Goal: Obtain resource: Download file/media

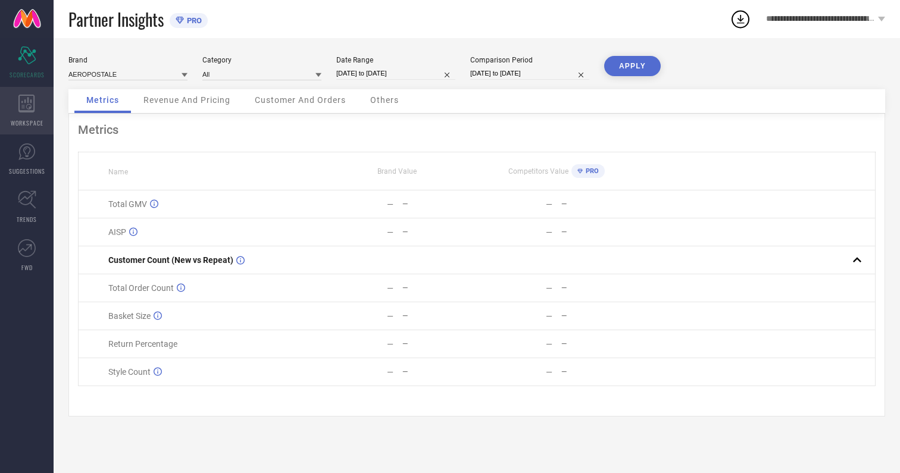
click at [27, 111] on icon at bounding box center [26, 104] width 16 height 18
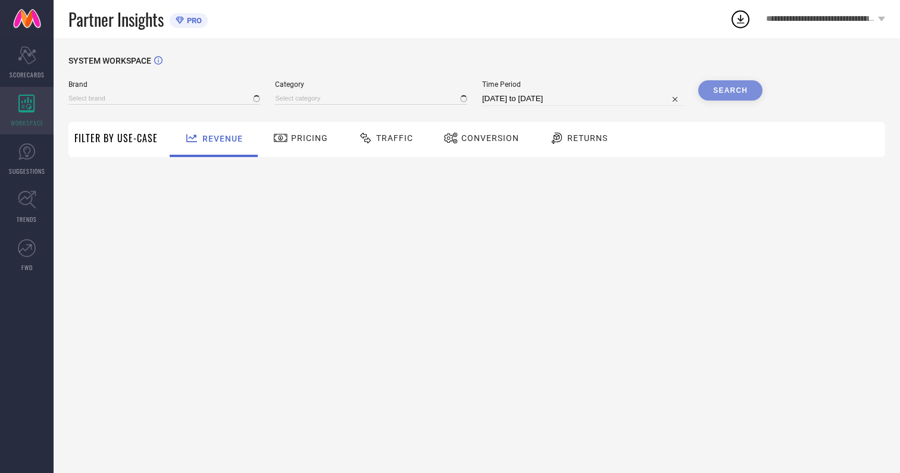
type input "AEROPOSTALE"
type input "All"
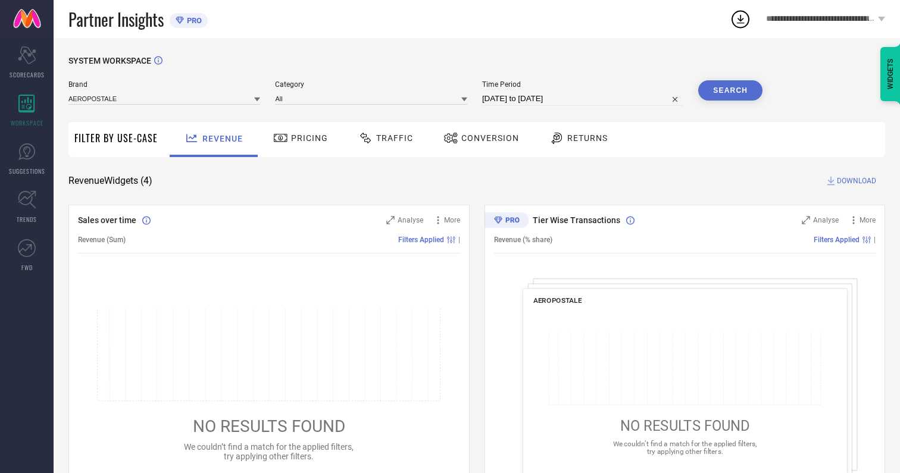
click at [486, 138] on span "Conversion" at bounding box center [490, 138] width 58 height 10
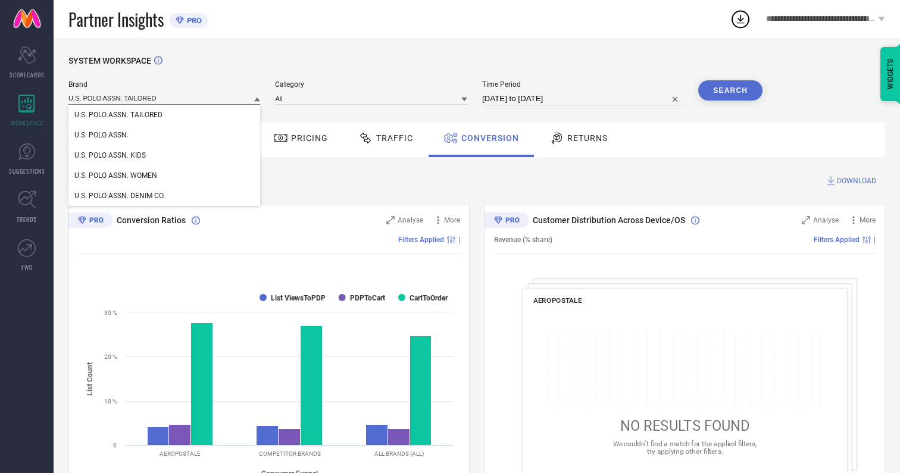
type input "U.S. POLO ASSN. TAILORED"
click at [118, 115] on span "U.S. POLO ASSN. TAILORED" at bounding box center [118, 115] width 88 height 8
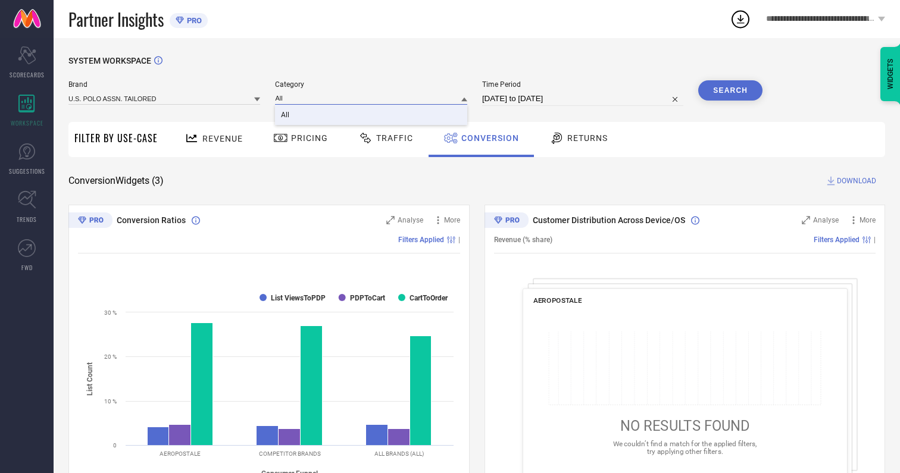
type input "All"
click at [286, 115] on span "All" at bounding box center [285, 115] width 8 height 8
click at [584, 99] on input "[DATE] to [DATE]" at bounding box center [582, 99] width 201 height 14
select select "6"
select select "2025"
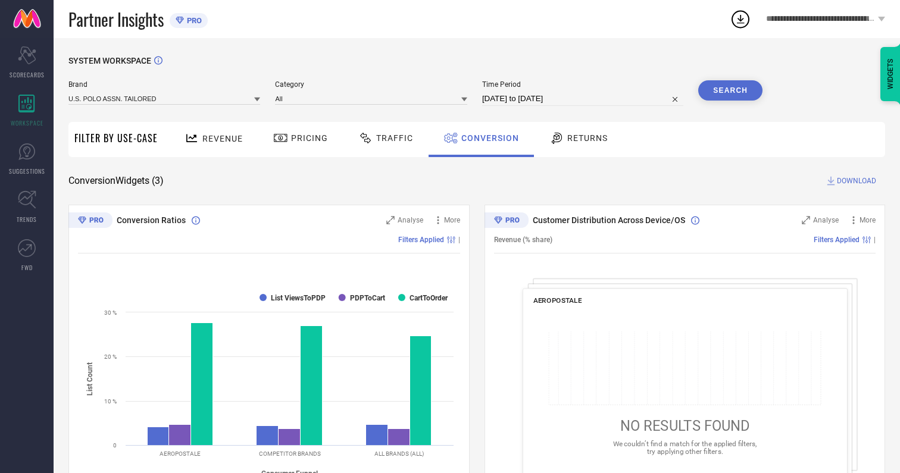
select select "7"
select select "2025"
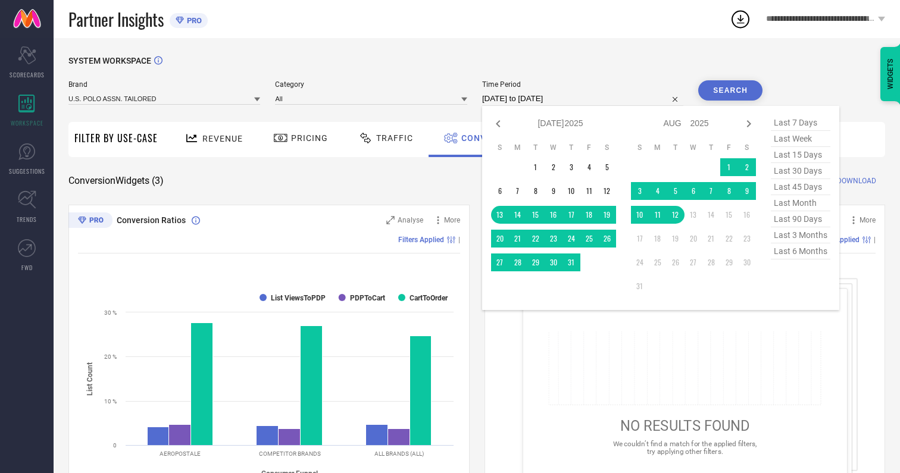
click at [678, 215] on td "12" at bounding box center [675, 215] width 18 height 18
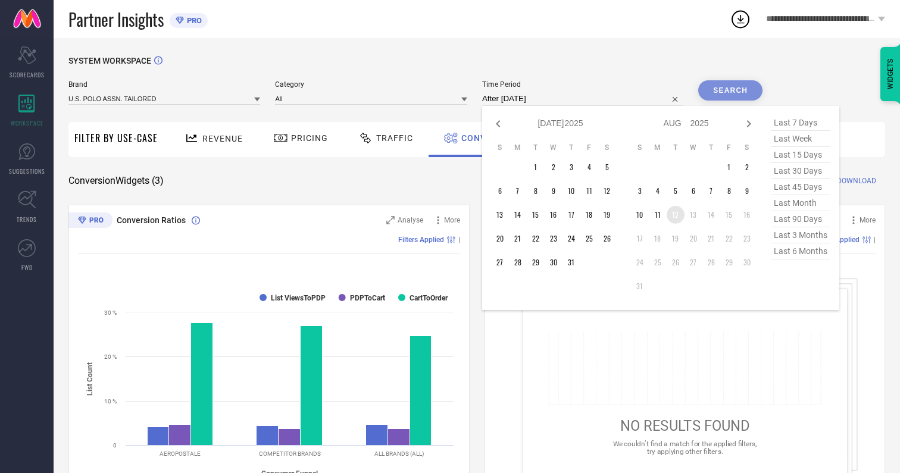
type input "[DATE] to [DATE]"
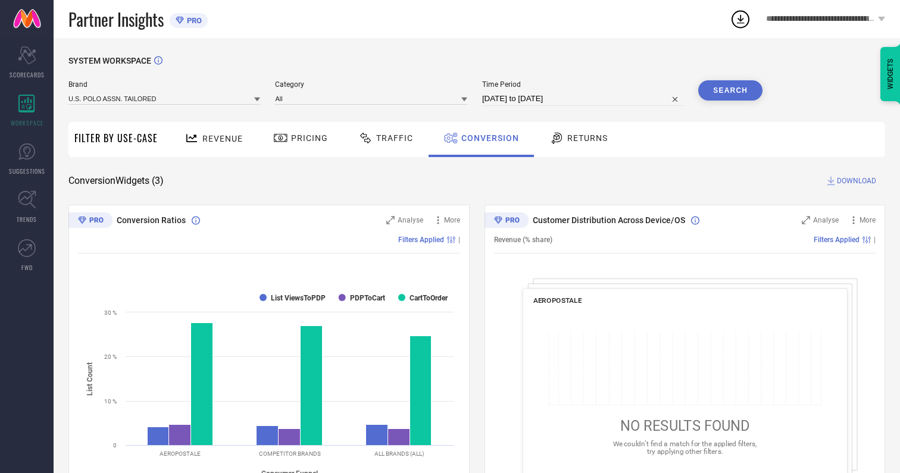
click at [730, 90] on button "Search" at bounding box center [730, 90] width 64 height 20
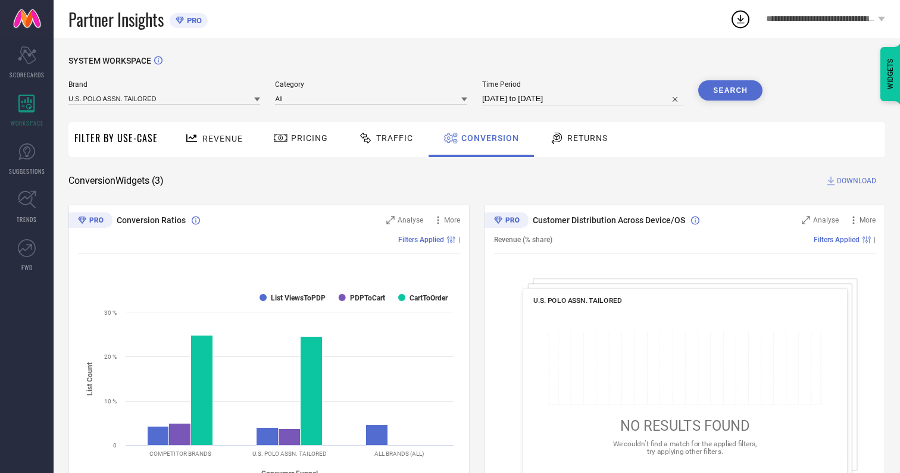
click at [856, 181] on span "DOWNLOAD" at bounding box center [856, 181] width 39 height 12
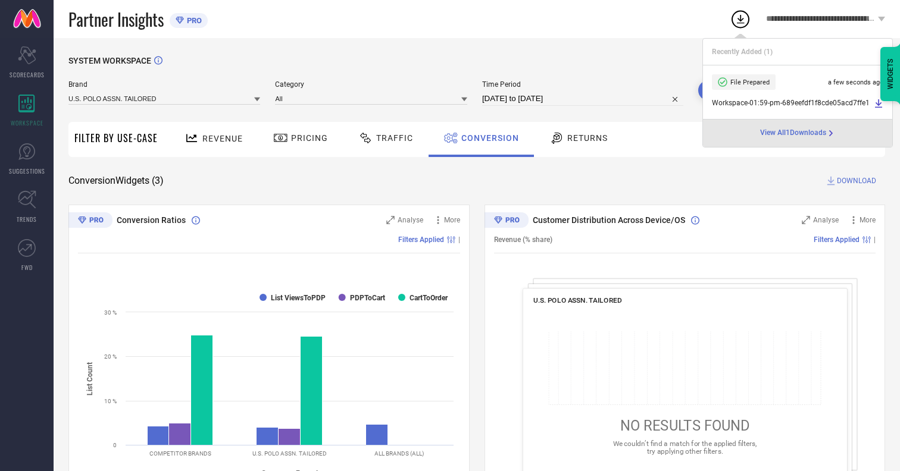
click at [487, 138] on span "Conversion" at bounding box center [490, 138] width 58 height 10
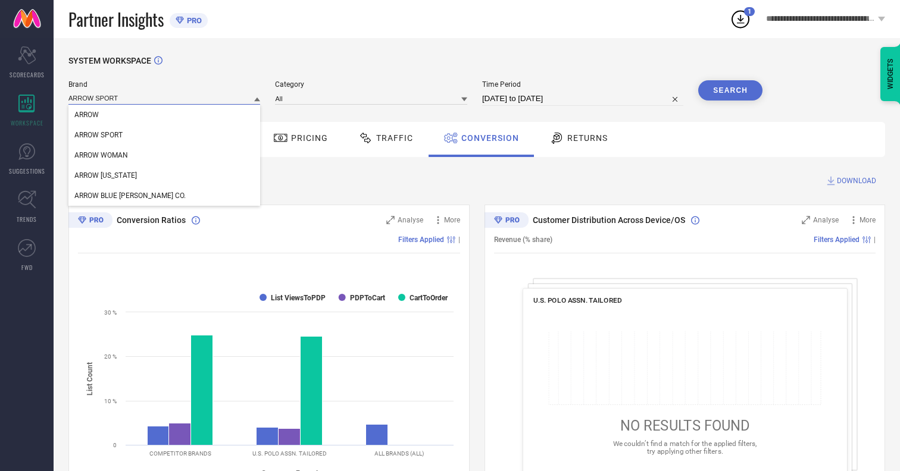
type input "ARROW SPORT"
click at [98, 136] on span "ARROW SPORT" at bounding box center [98, 135] width 48 height 8
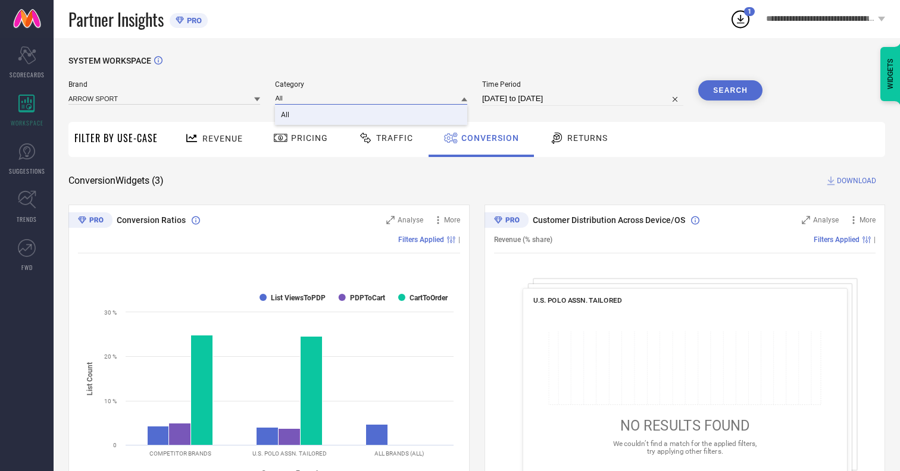
type input "All"
click at [286, 115] on span "All" at bounding box center [285, 115] width 8 height 8
click at [730, 90] on button "Search" at bounding box center [730, 90] width 64 height 20
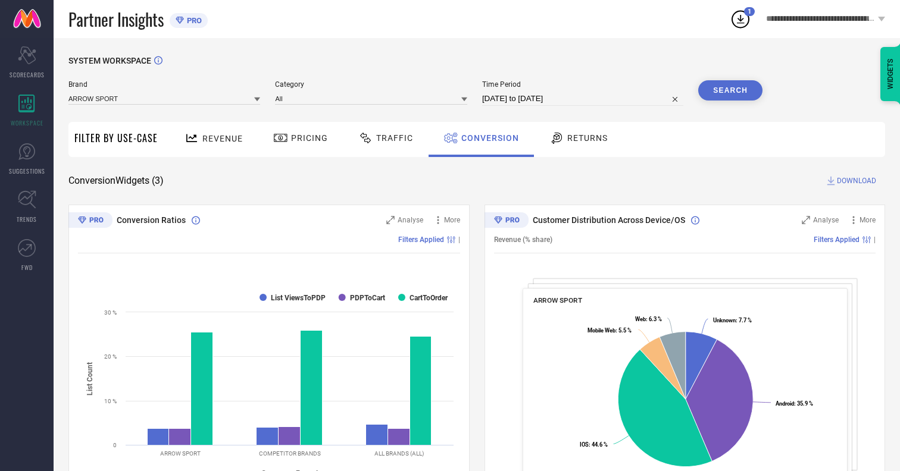
click at [856, 181] on span "DOWNLOAD" at bounding box center [856, 181] width 39 height 12
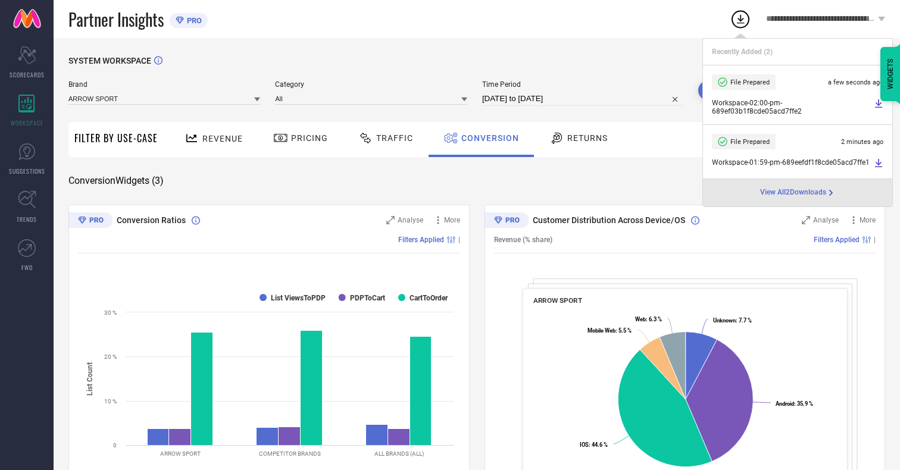
click at [487, 138] on span "Conversion" at bounding box center [490, 138] width 58 height 10
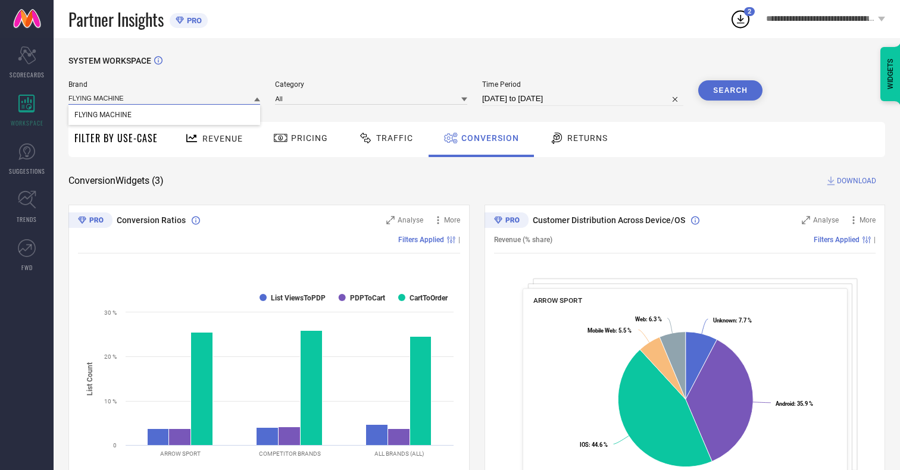
type input "FLYING MACHINE"
click at [102, 115] on span "FLYING MACHINE" at bounding box center [102, 115] width 57 height 8
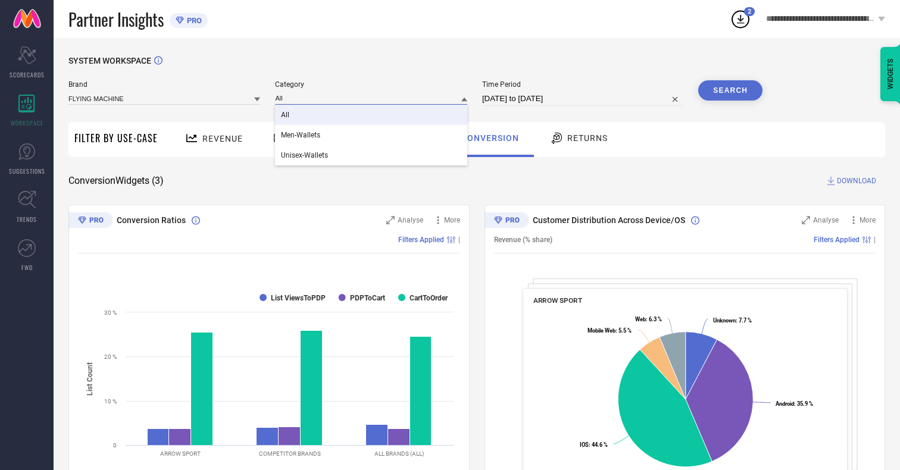
type input "All"
click at [286, 115] on span "All" at bounding box center [285, 115] width 8 height 8
click at [730, 90] on button "Search" at bounding box center [730, 90] width 64 height 20
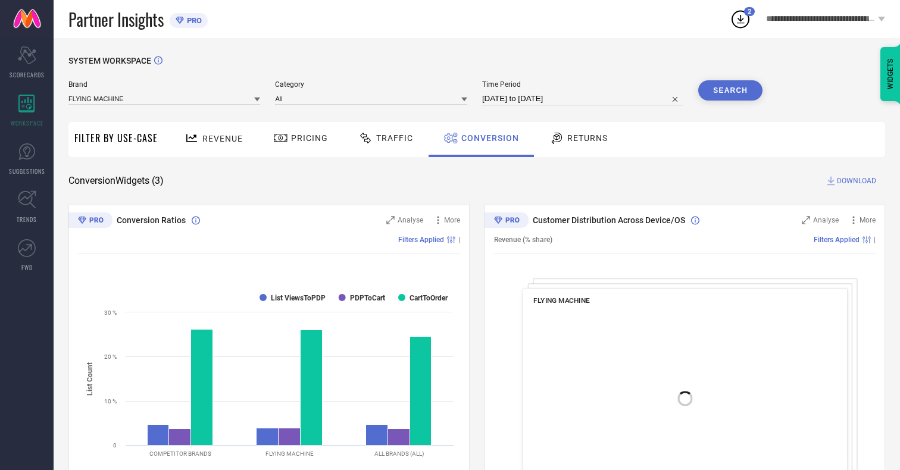
click at [856, 181] on span "DOWNLOAD" at bounding box center [856, 181] width 39 height 12
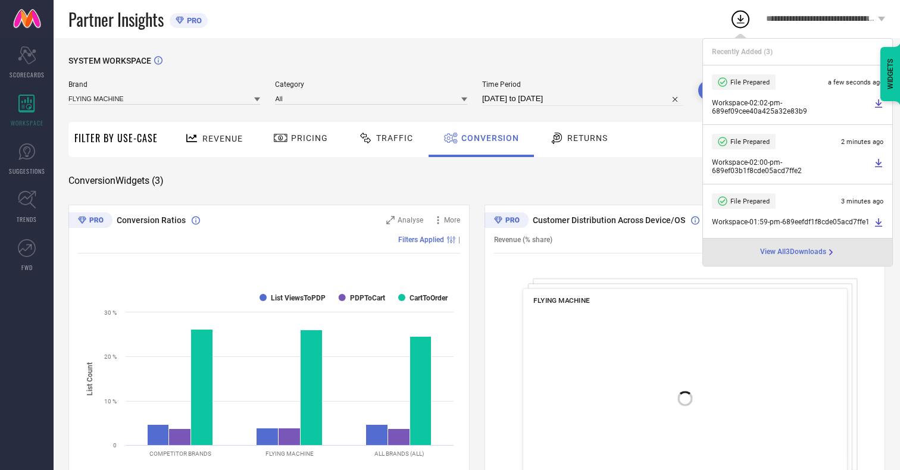
click at [487, 138] on span "Conversion" at bounding box center [490, 138] width 58 height 10
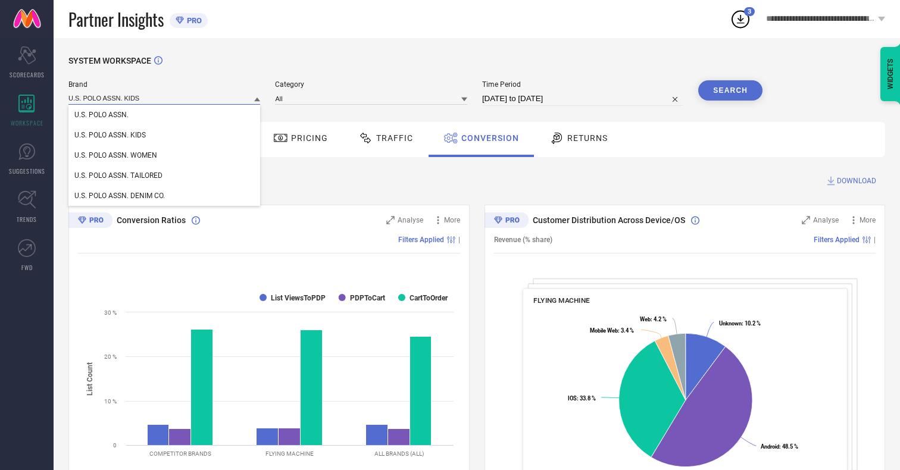
type input "U.S. POLO ASSN. KIDS"
click at [109, 136] on span "U.S. POLO ASSN. KIDS" at bounding box center [109, 135] width 71 height 8
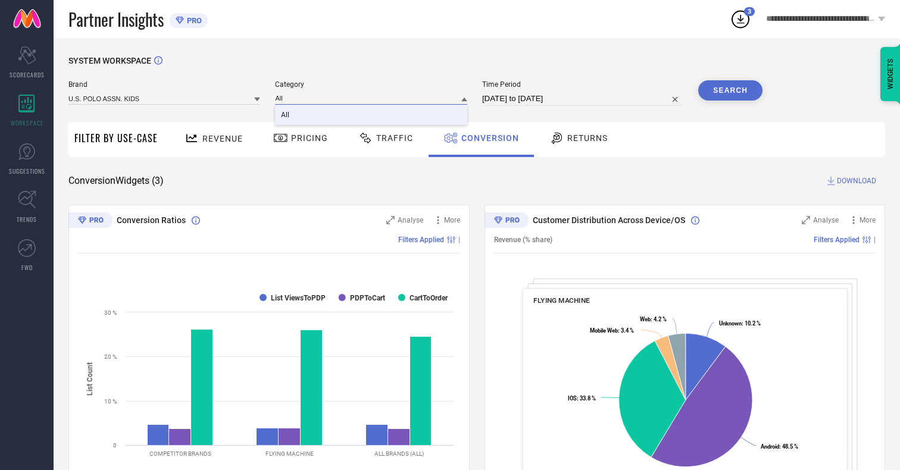
type input "All"
click at [286, 115] on span "All" at bounding box center [285, 115] width 8 height 8
click at [730, 90] on button "Search" at bounding box center [730, 90] width 64 height 20
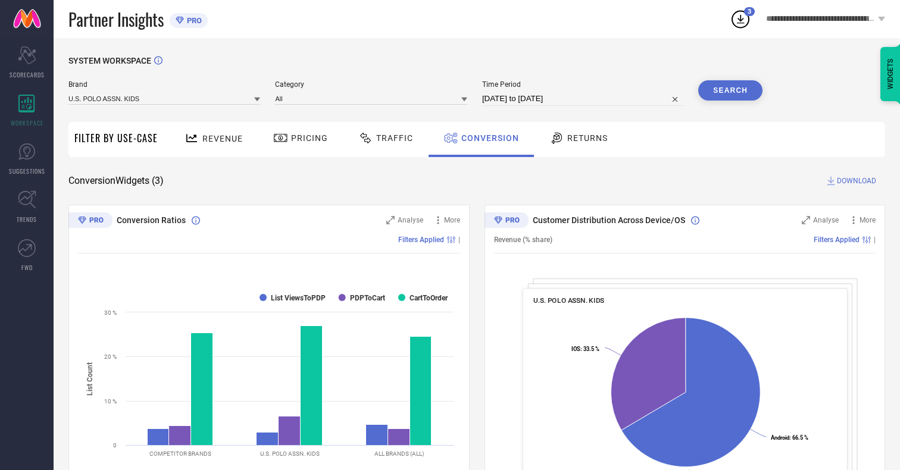
click at [856, 181] on span "DOWNLOAD" at bounding box center [856, 181] width 39 height 12
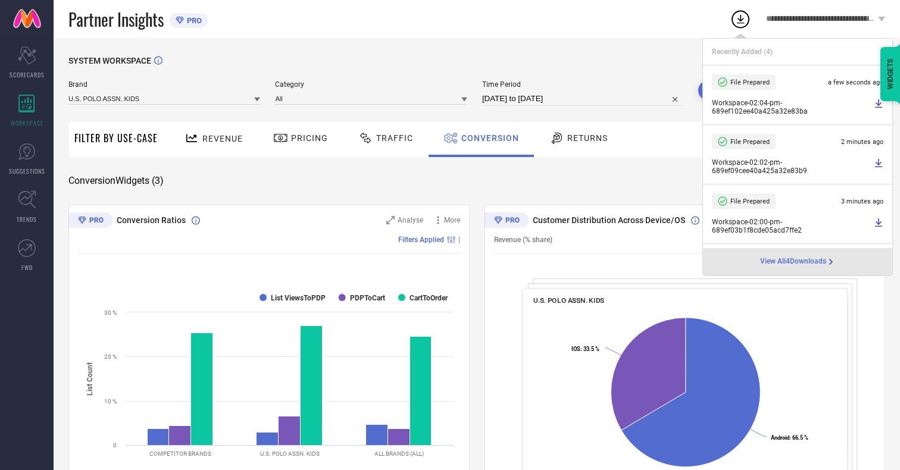
click at [487, 138] on span "Conversion" at bounding box center [490, 138] width 58 height 10
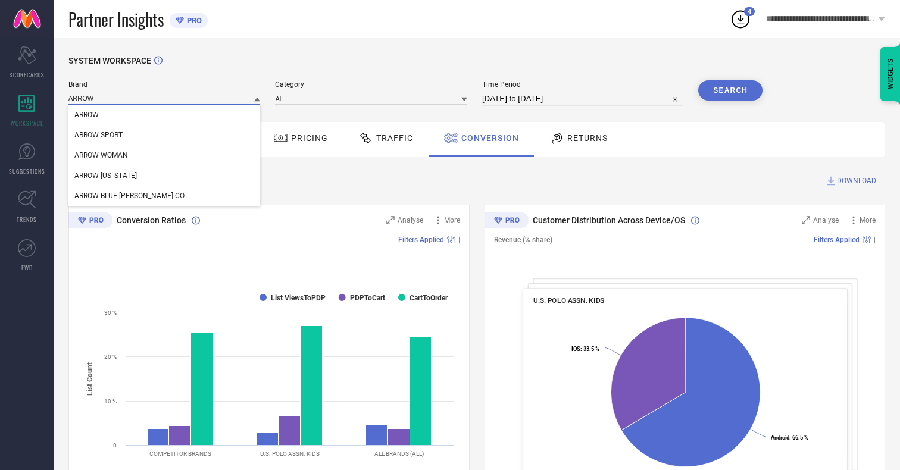
type input "ARROW"
click at [86, 115] on span "ARROW" at bounding box center [86, 115] width 24 height 8
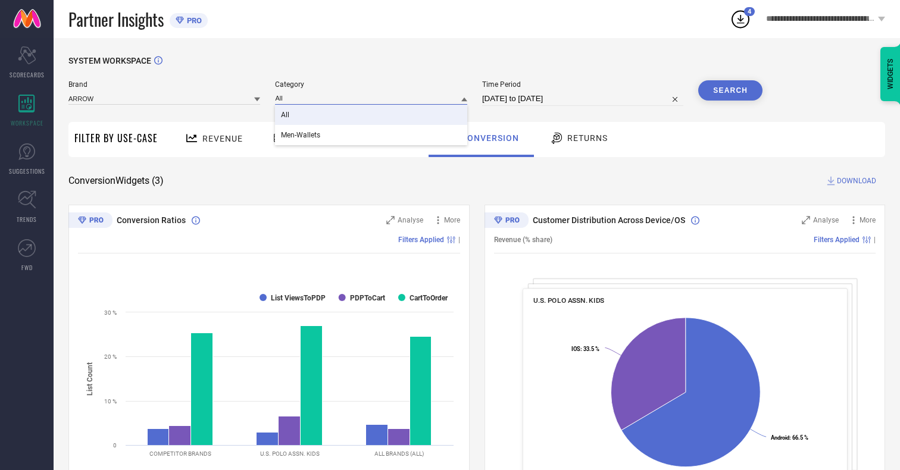
type input "All"
click at [286, 115] on span "All" at bounding box center [285, 115] width 8 height 8
click at [730, 90] on button "Search" at bounding box center [730, 90] width 64 height 20
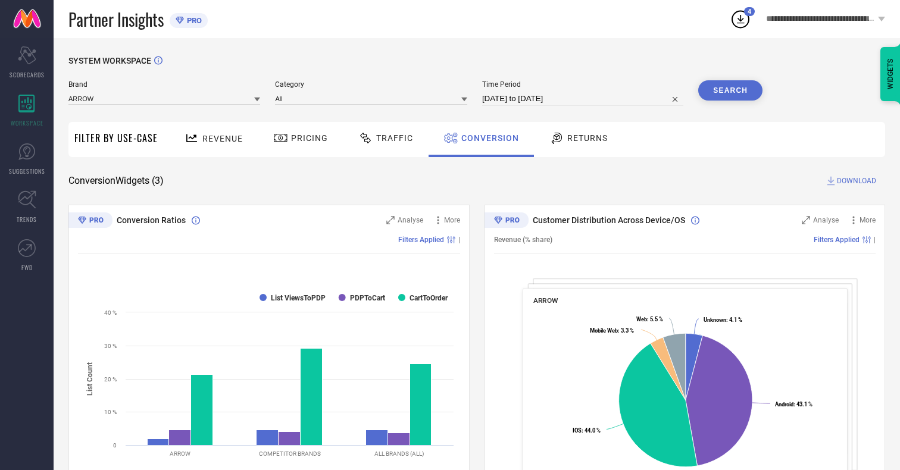
click at [856, 181] on span "DOWNLOAD" at bounding box center [856, 181] width 39 height 12
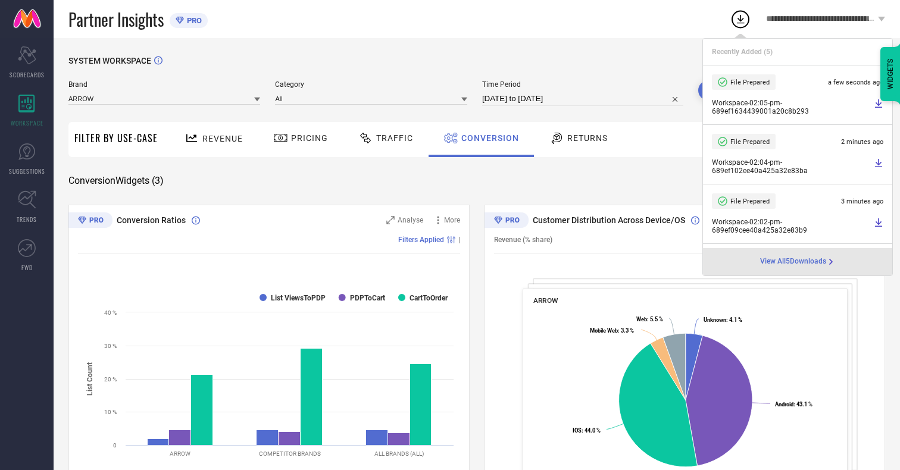
click at [487, 138] on span "Conversion" at bounding box center [490, 138] width 58 height 10
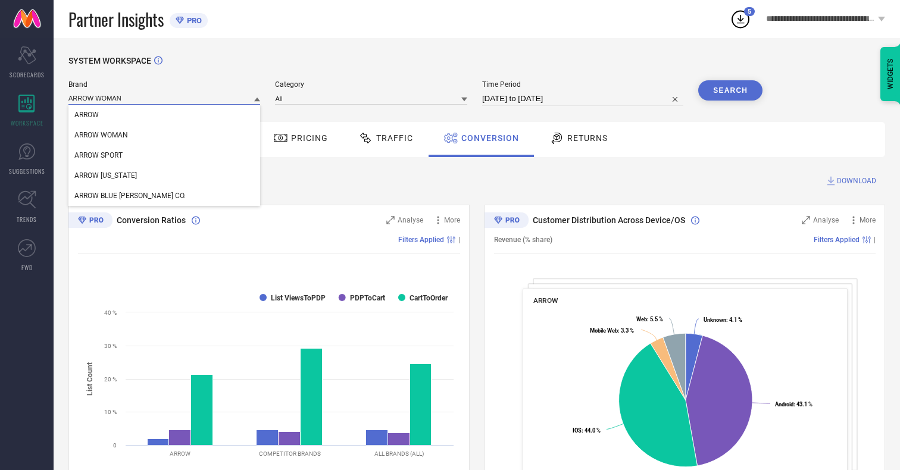
type input "ARROW WOMAN"
click at [101, 136] on span "ARROW WOMAN" at bounding box center [101, 135] width 54 height 8
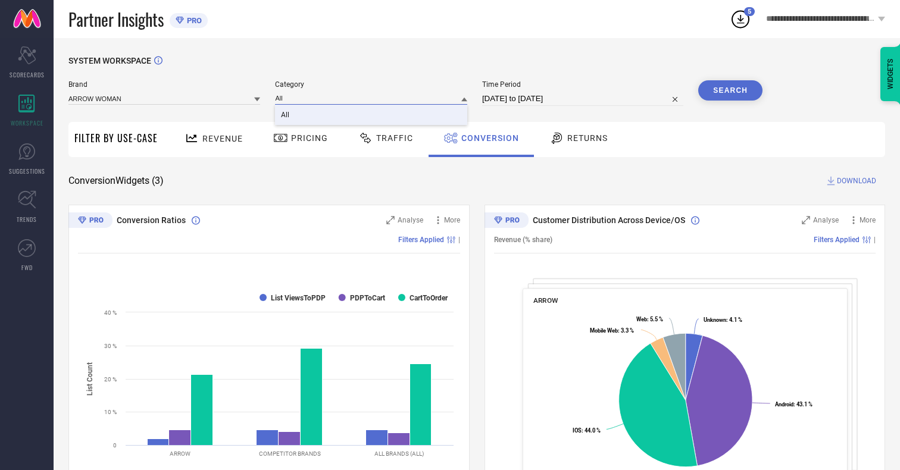
type input "All"
click at [286, 115] on span "All" at bounding box center [285, 115] width 8 height 8
click at [730, 90] on button "Search" at bounding box center [730, 90] width 64 height 20
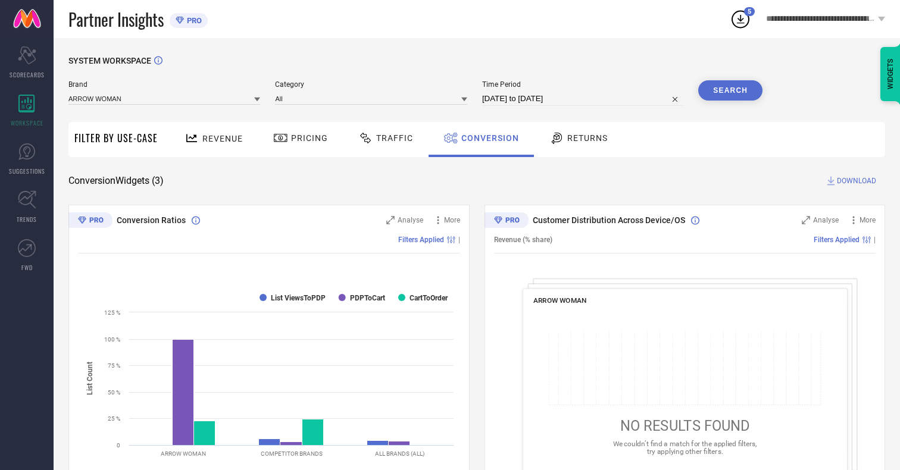
click at [856, 181] on span "DOWNLOAD" at bounding box center [856, 181] width 39 height 12
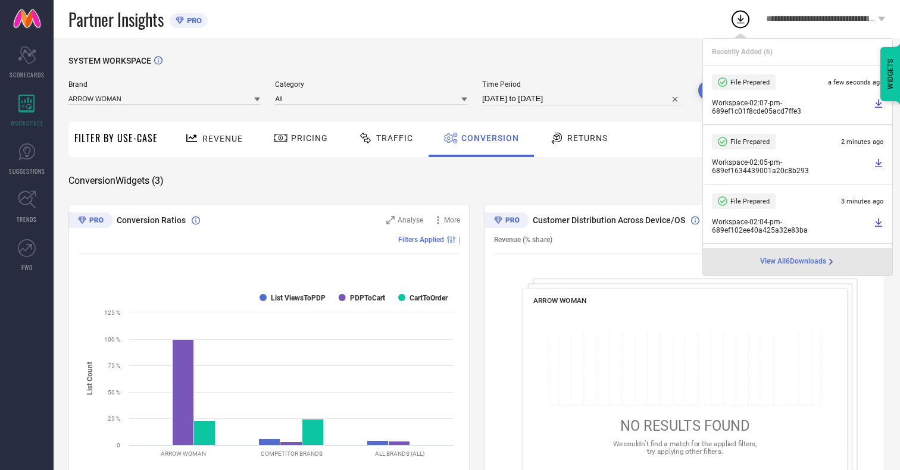
click at [487, 138] on span "Conversion" at bounding box center [490, 138] width 58 height 10
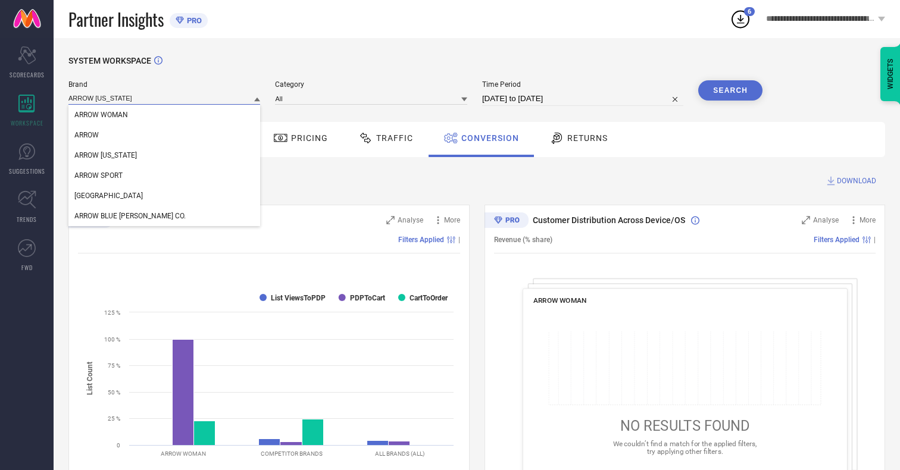
type input "ARROW [US_STATE]"
click at [105, 156] on span "ARROW [US_STATE]" at bounding box center [105, 155] width 62 height 8
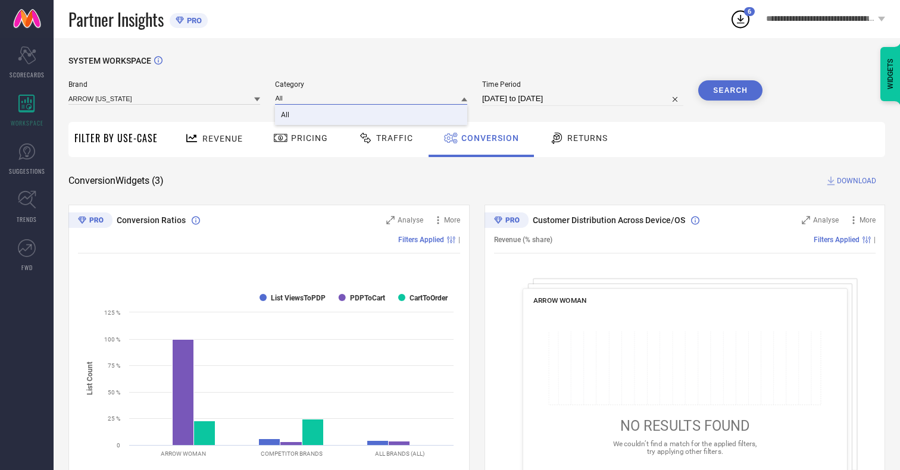
type input "All"
click at [286, 115] on span "All" at bounding box center [285, 115] width 8 height 8
click at [730, 90] on button "Search" at bounding box center [730, 90] width 64 height 20
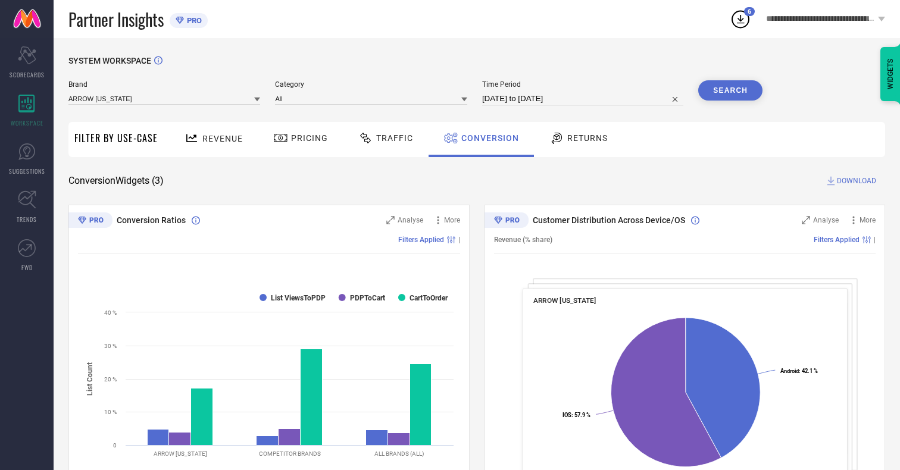
click at [856, 181] on span "DOWNLOAD" at bounding box center [856, 181] width 39 height 12
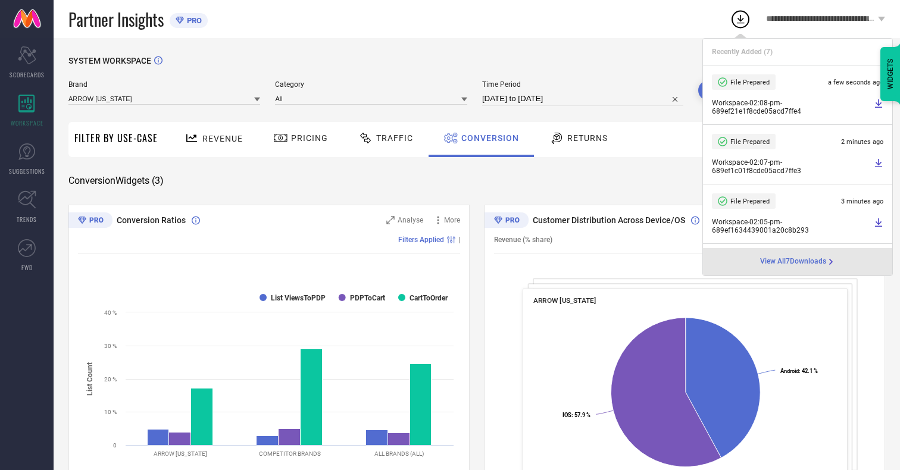
click at [487, 138] on span "Conversion" at bounding box center [490, 138] width 58 height 10
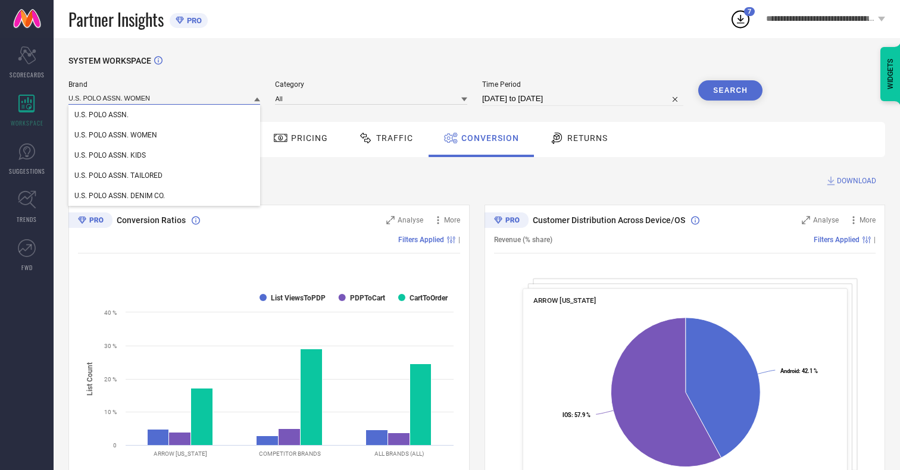
type input "U.S. POLO ASSN. WOMEN"
click at [115, 136] on span "U.S. POLO ASSN. WOMEN" at bounding box center [115, 135] width 83 height 8
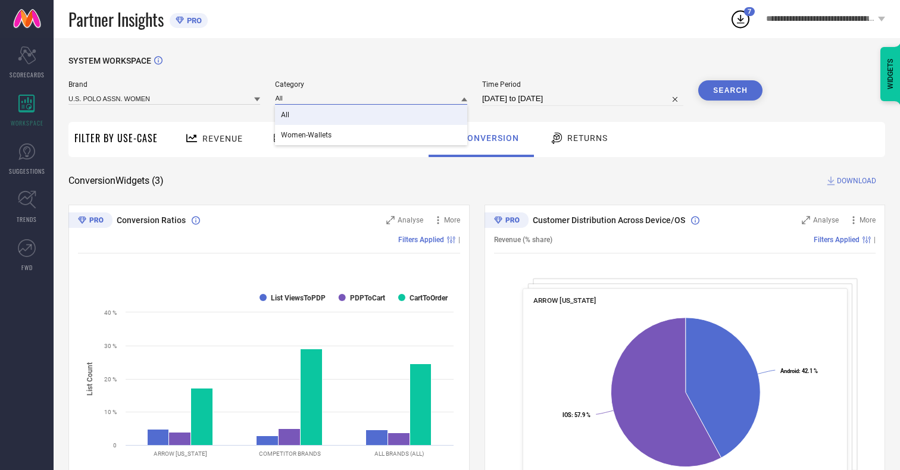
type input "All"
click at [286, 115] on span "All" at bounding box center [285, 115] width 8 height 8
click at [730, 90] on button "Search" at bounding box center [730, 90] width 64 height 20
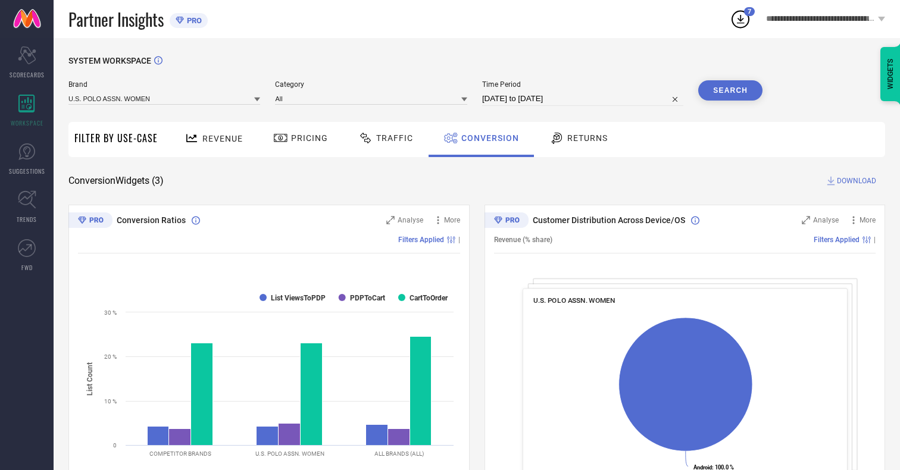
click at [856, 181] on span "DOWNLOAD" at bounding box center [856, 181] width 39 height 12
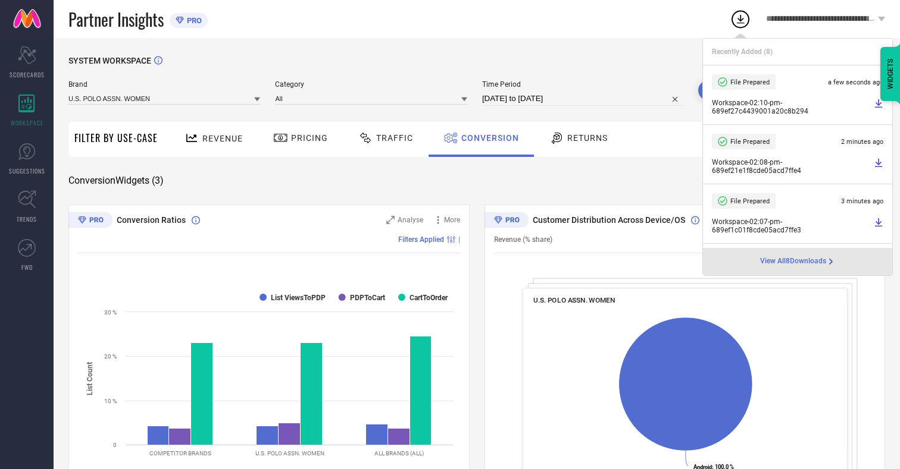
click at [487, 138] on span "Conversion" at bounding box center [490, 138] width 58 height 10
